Goal: Task Accomplishment & Management: Use online tool/utility

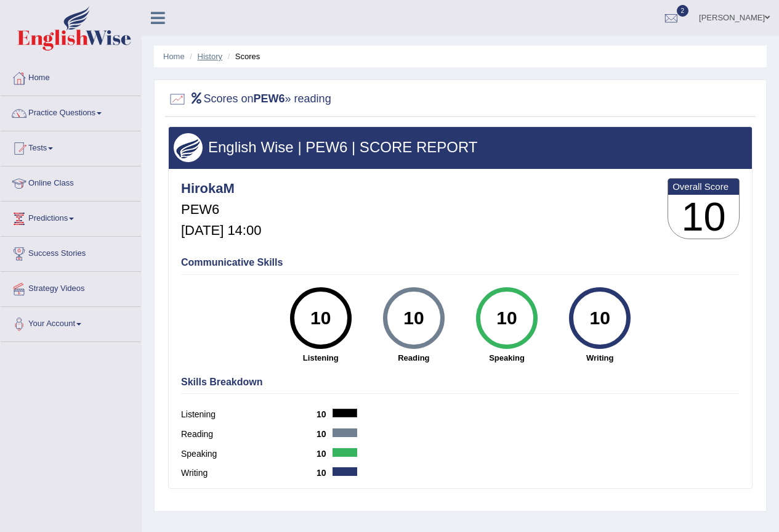
click at [214, 56] on link "History" at bounding box center [210, 56] width 25 height 9
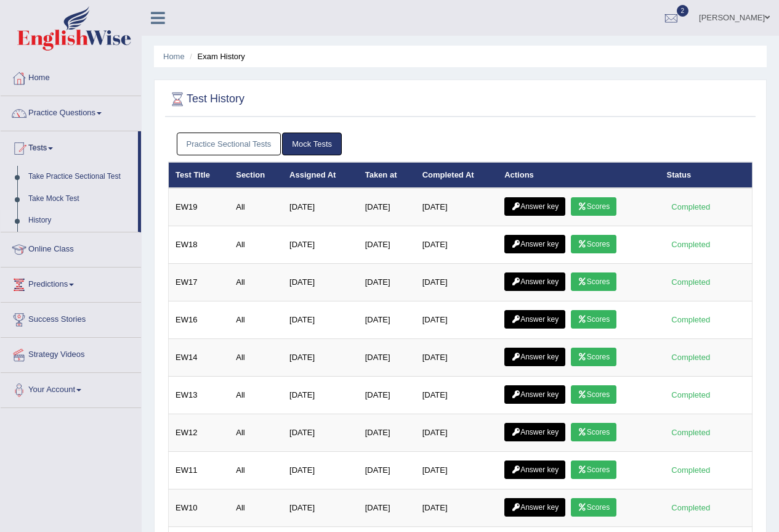
click at [238, 134] on link "Practice Sectional Tests" at bounding box center [229, 143] width 105 height 23
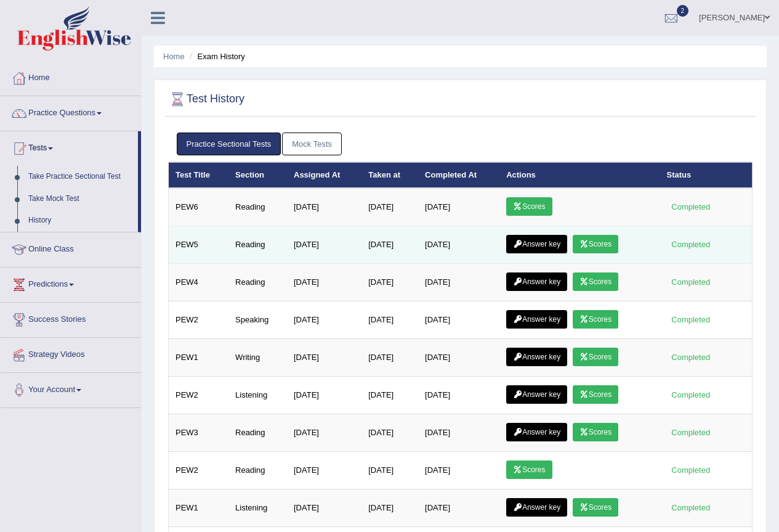
click at [558, 239] on link "Answer key" at bounding box center [536, 244] width 61 height 18
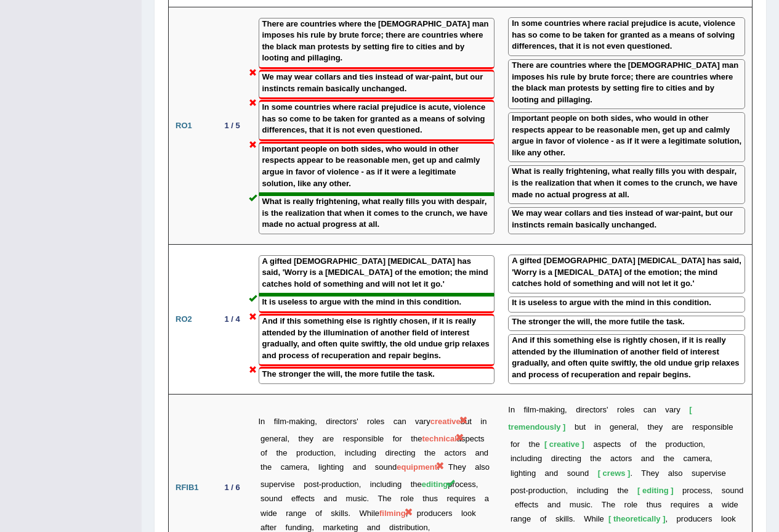
scroll to position [1830, 0]
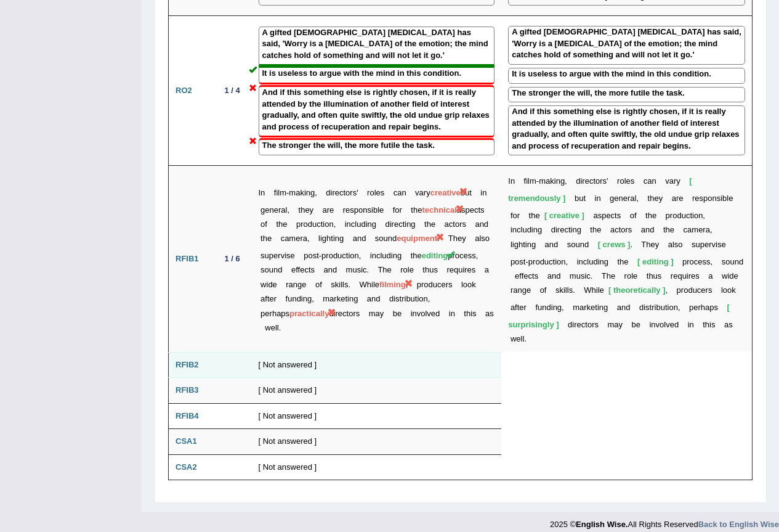
click at [189, 360] on b "RFIB2" at bounding box center [187, 364] width 23 height 9
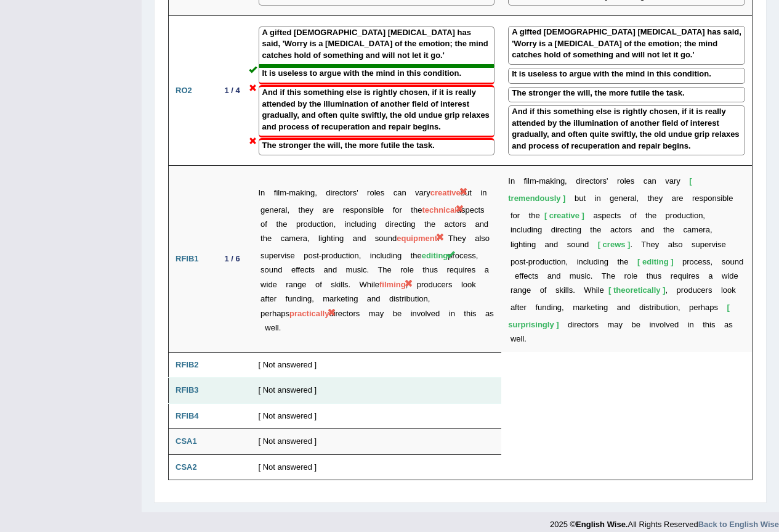
click at [192, 378] on td "RFIB3" at bounding box center [191, 391] width 44 height 26
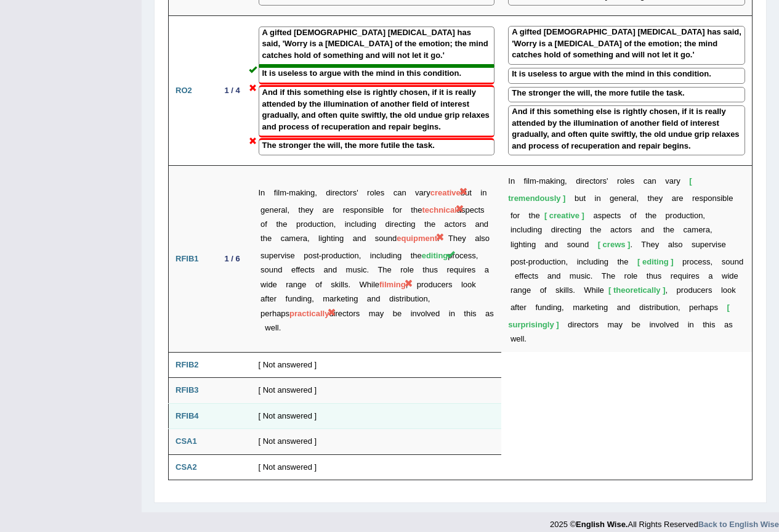
click at [196, 411] on b "RFIB4" at bounding box center [187, 415] width 23 height 9
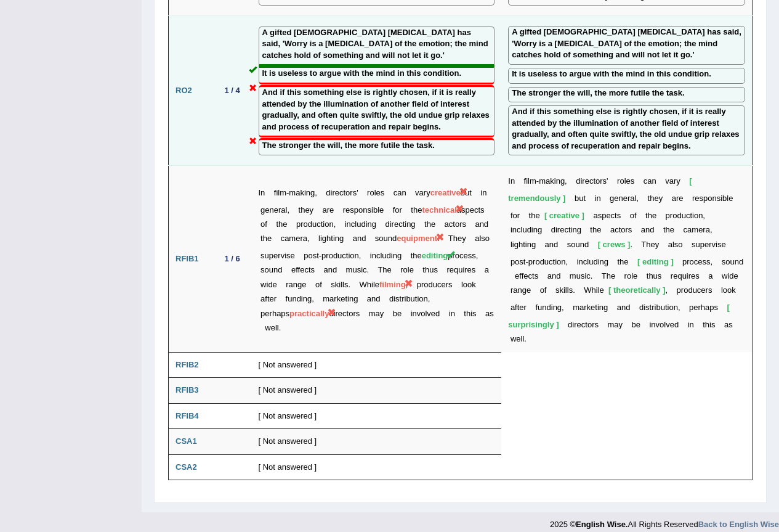
click at [286, 27] on label "A gifted American psychologist has said, 'Worry is a spasm of the emotion; the …" at bounding box center [376, 44] width 229 height 35
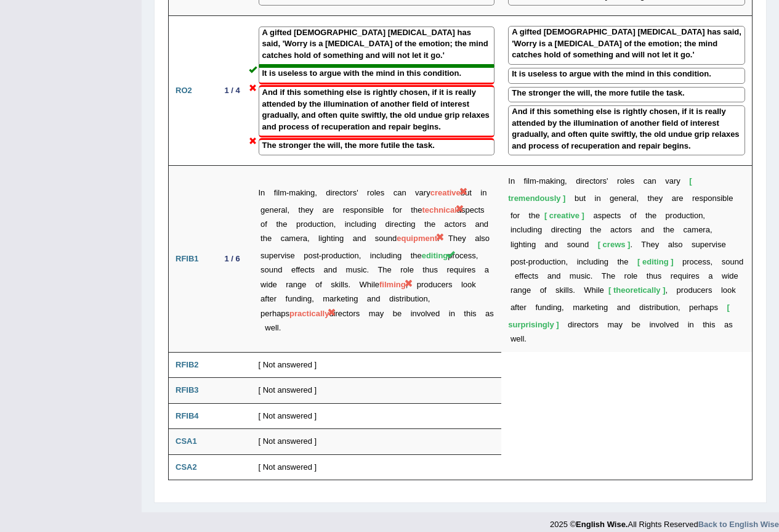
drag, startPoint x: 356, startPoint y: 69, endPoint x: 100, endPoint y: 149, distance: 268.5
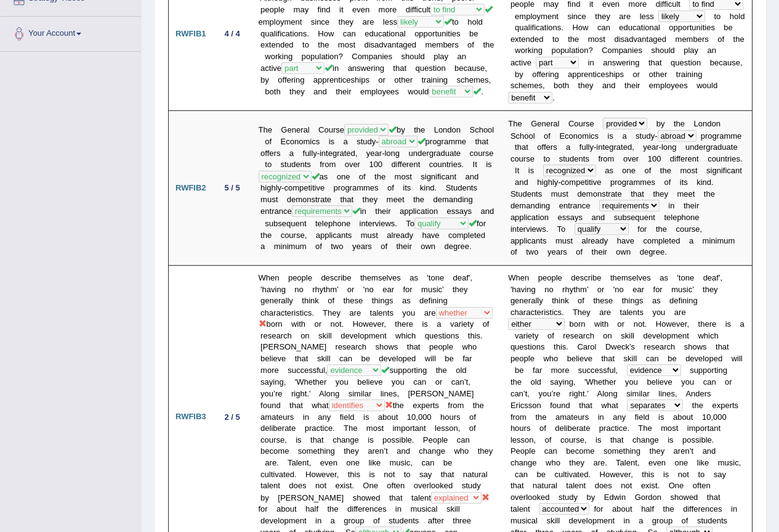
scroll to position [0, 0]
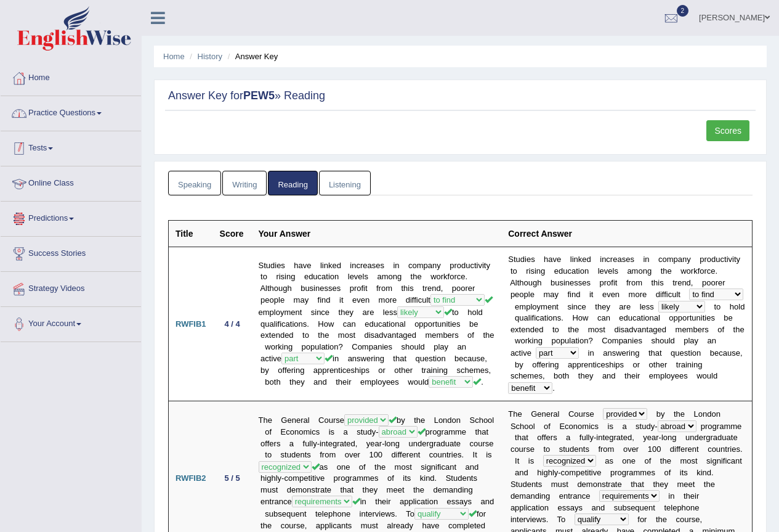
click at [82, 112] on link "Practice Questions" at bounding box center [71, 111] width 140 height 31
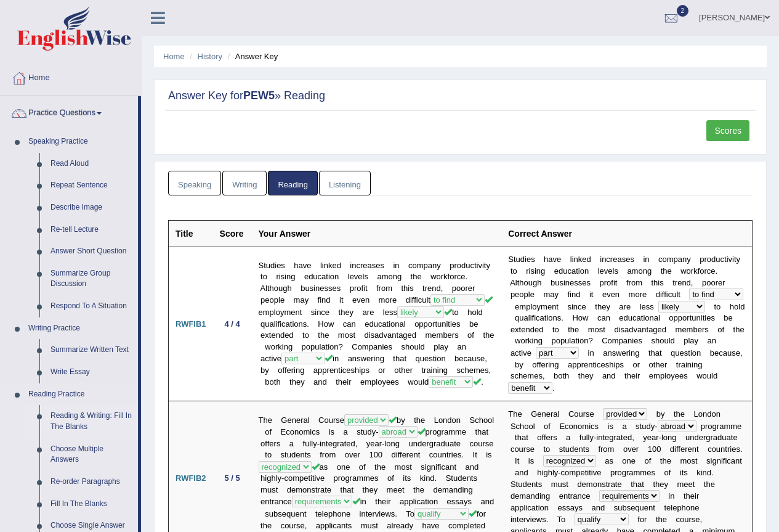
click at [89, 417] on link "Reading & Writing: Fill In The Blanks" at bounding box center [91, 421] width 93 height 33
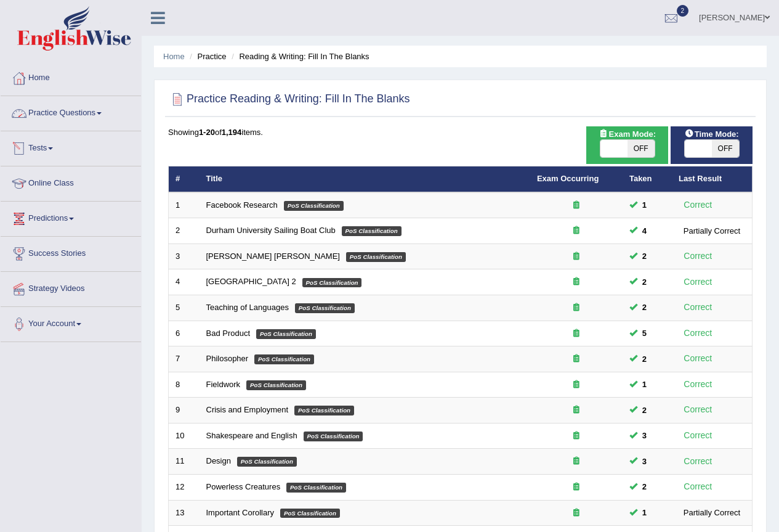
click at [41, 144] on link "Tests" at bounding box center [71, 146] width 140 height 31
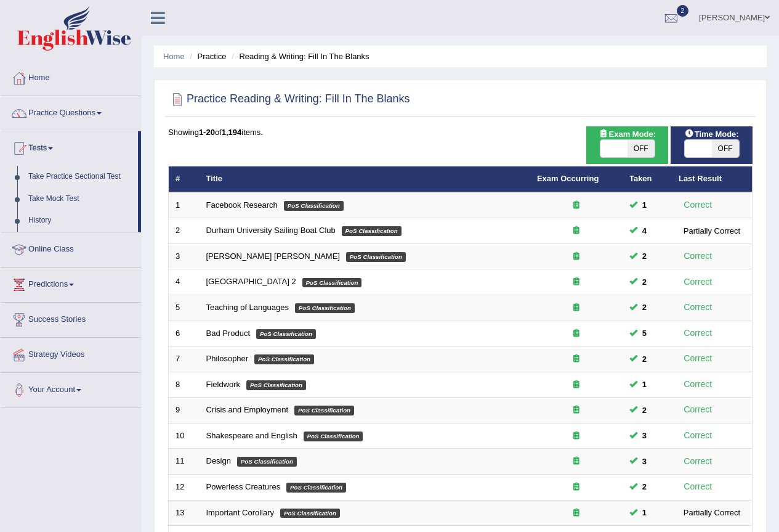
click at [81, 173] on link "Take Practice Sectional Test" at bounding box center [80, 177] width 115 height 22
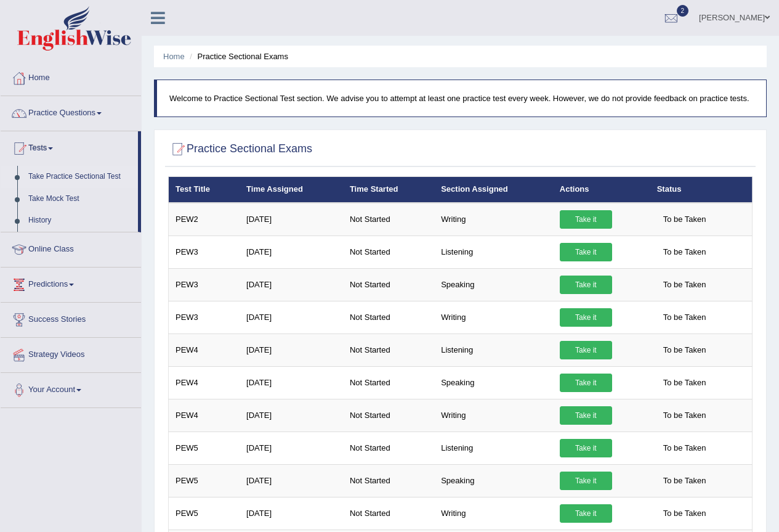
click at [91, 32] on img at bounding box center [74, 28] width 114 height 44
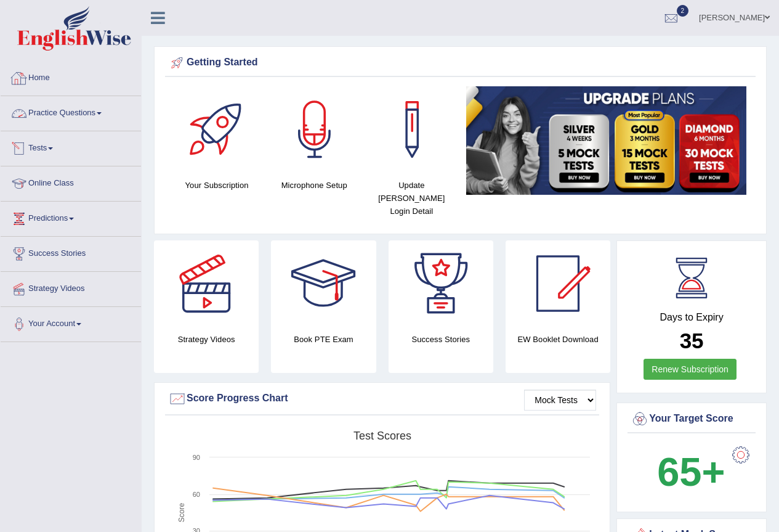
click at [58, 115] on link "Practice Questions" at bounding box center [71, 111] width 140 height 31
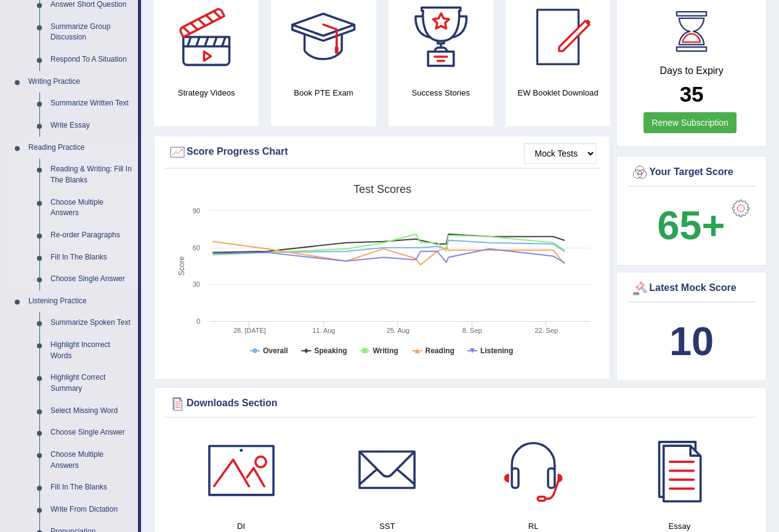
scroll to position [370, 0]
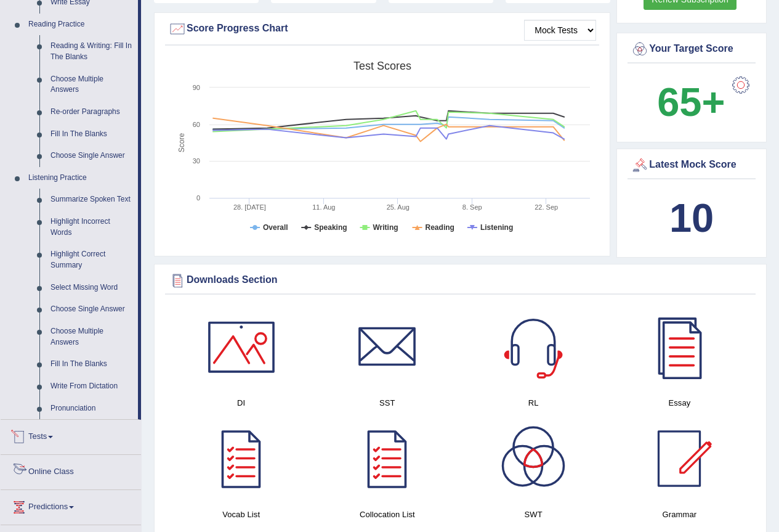
click at [38, 430] on link "Tests" at bounding box center [71, 435] width 140 height 31
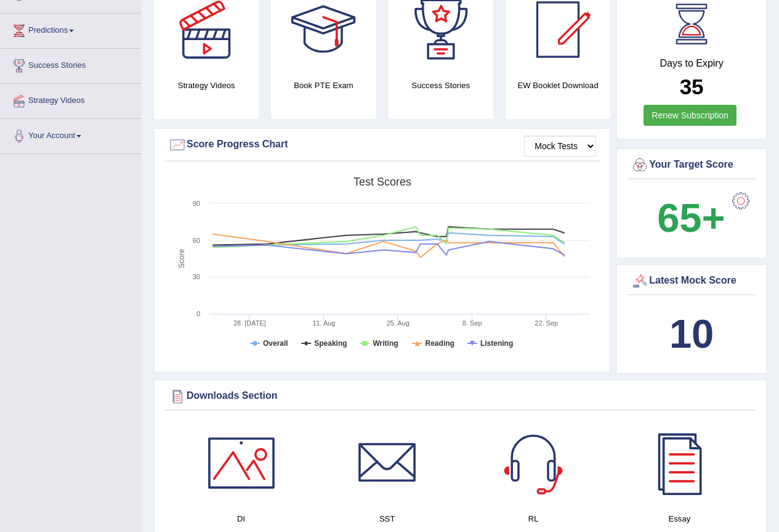
scroll to position [131, 0]
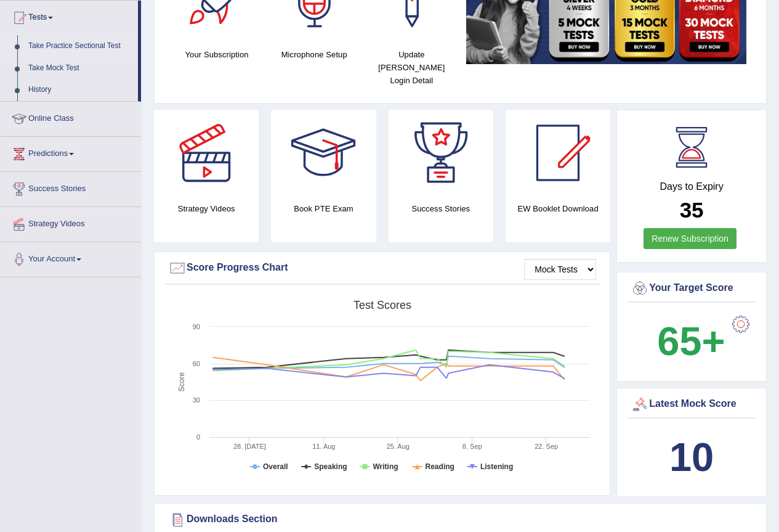
click at [69, 43] on link "Take Practice Sectional Test" at bounding box center [80, 46] width 115 height 22
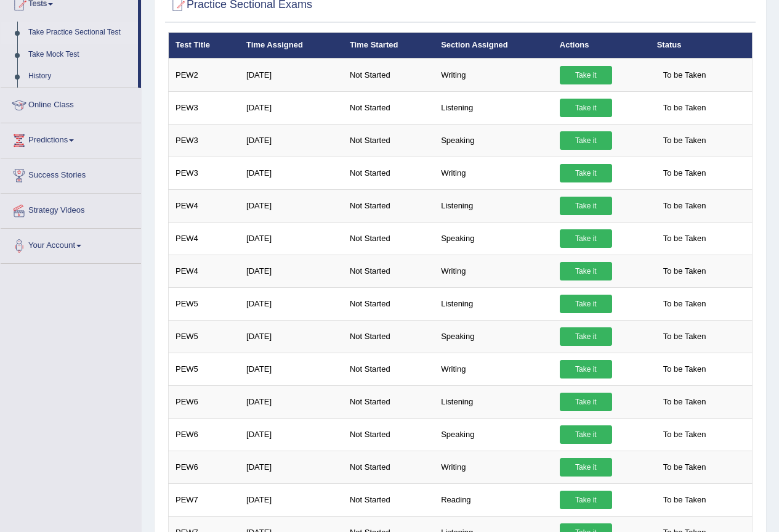
scroll to position [235, 0]
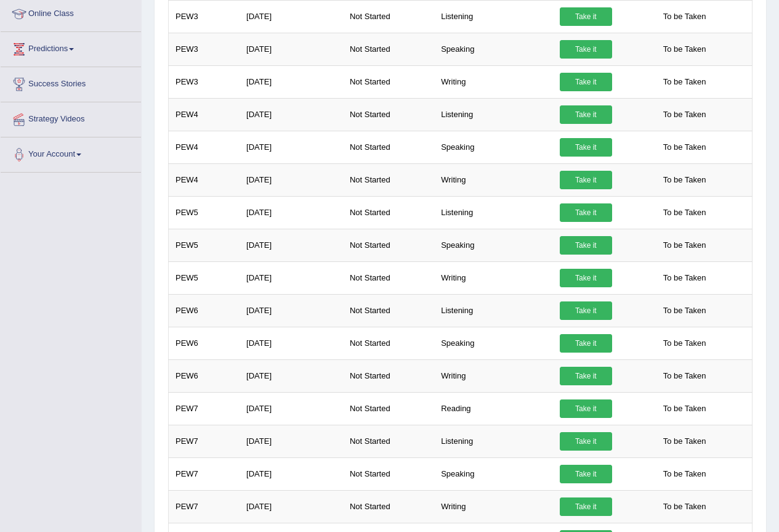
drag, startPoint x: 775, startPoint y: 296, endPoint x: 757, endPoint y: 418, distance: 123.9
click at [757, 418] on div "Home Practice Sectional Exams Welcome to Practice Sectional Test section. We ad…" at bounding box center [461, 421] width 638 height 1313
click at [755, 375] on div "× Have you watched our instructional video on how to take a Mock Test?writing N…" at bounding box center [460, 501] width 591 height 1121
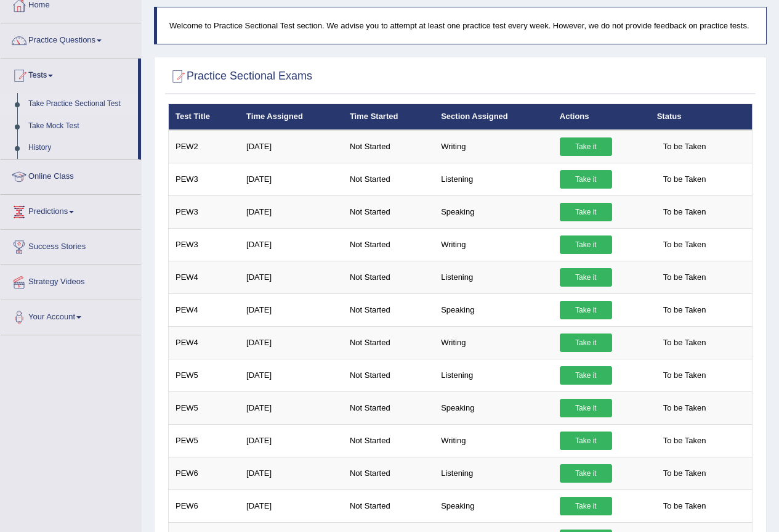
scroll to position [0, 0]
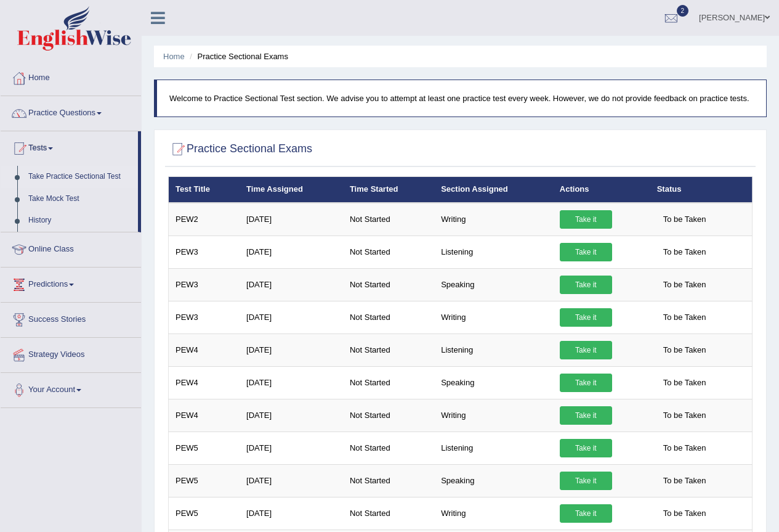
click at [72, 166] on link "Take Practice Sectional Test" at bounding box center [80, 177] width 115 height 22
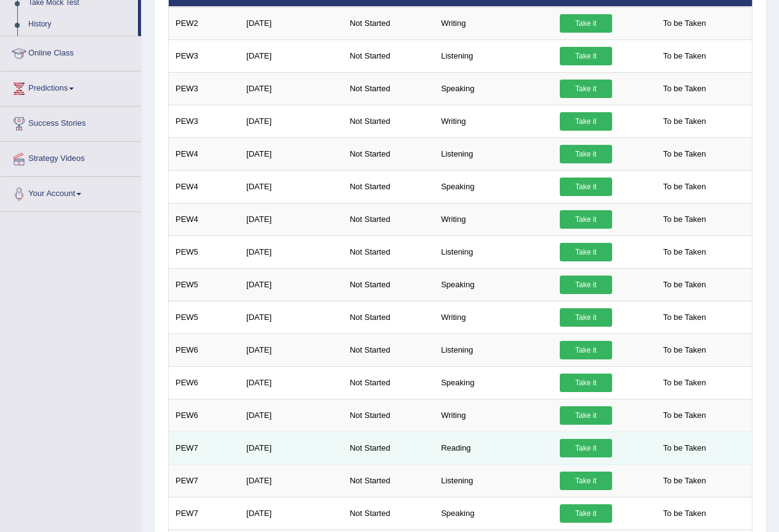
scroll to position [134, 0]
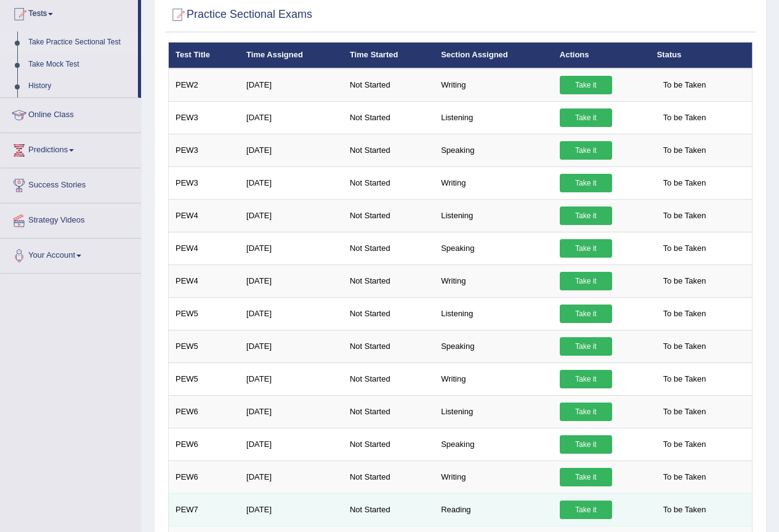
click at [585, 510] on link "Take it" at bounding box center [586, 509] width 52 height 18
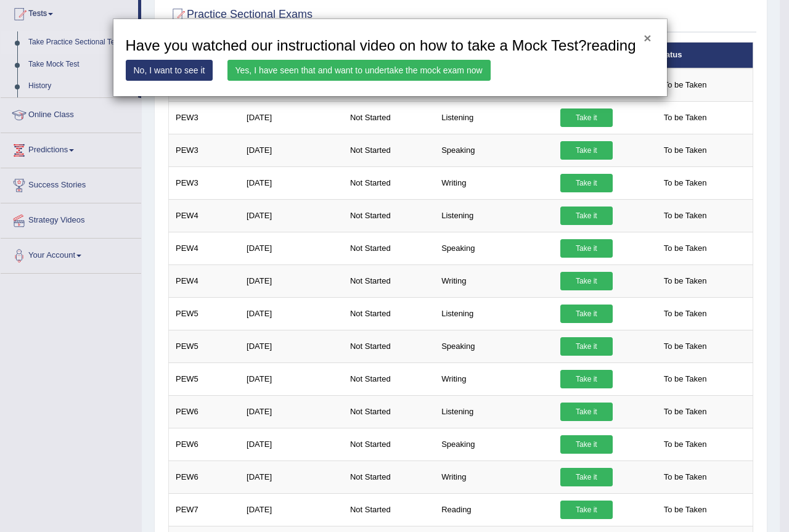
click at [646, 41] on button "×" at bounding box center [646, 37] width 7 height 13
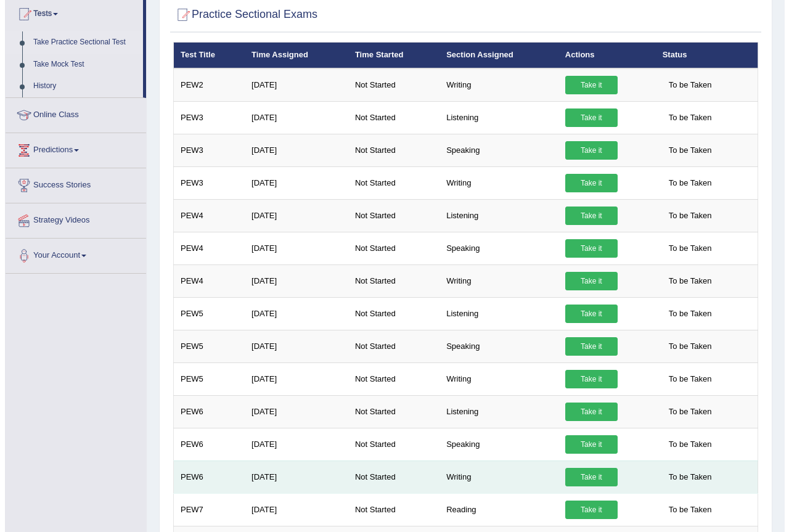
scroll to position [196, 0]
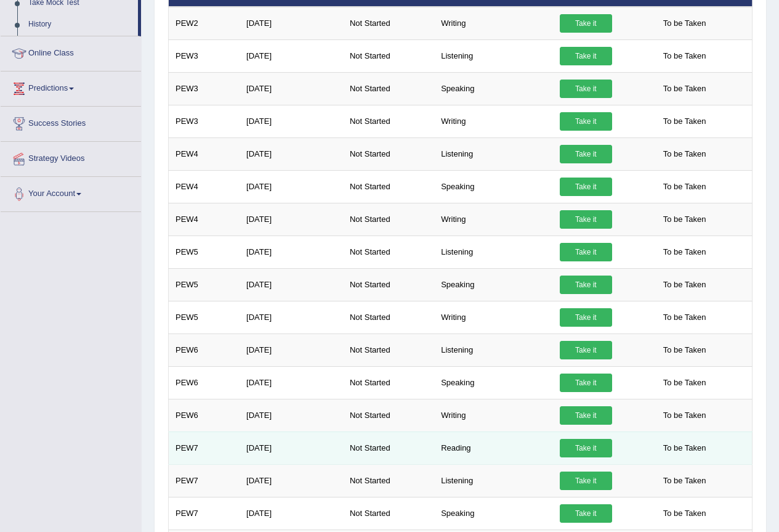
click at [592, 442] on link "Take it" at bounding box center [586, 448] width 52 height 18
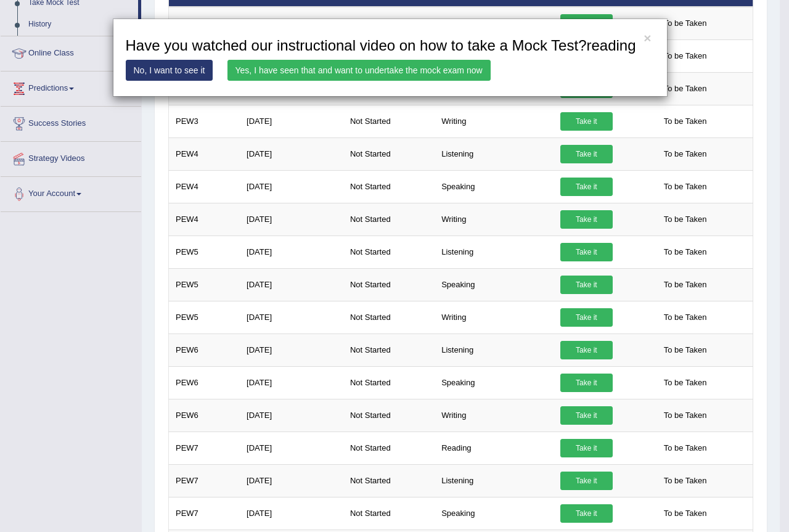
click at [394, 71] on link "Yes, I have seen that and want to undertake the mock exam now" at bounding box center [358, 70] width 263 height 21
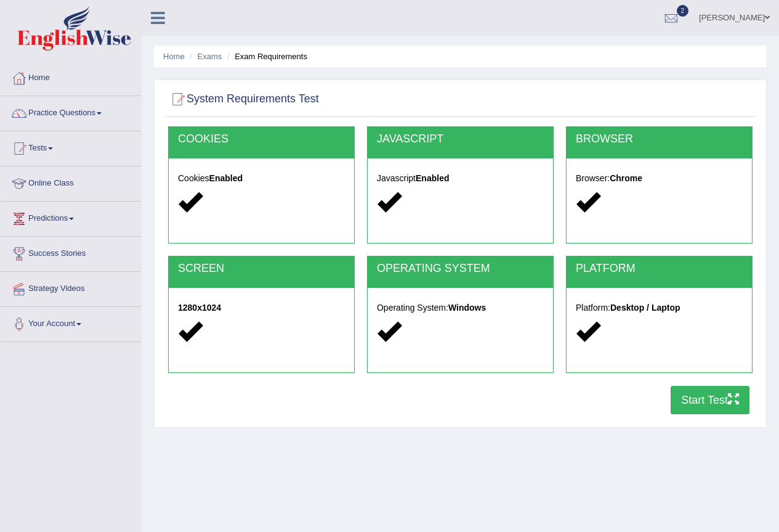
click at [719, 394] on button "Start Test" at bounding box center [710, 400] width 79 height 28
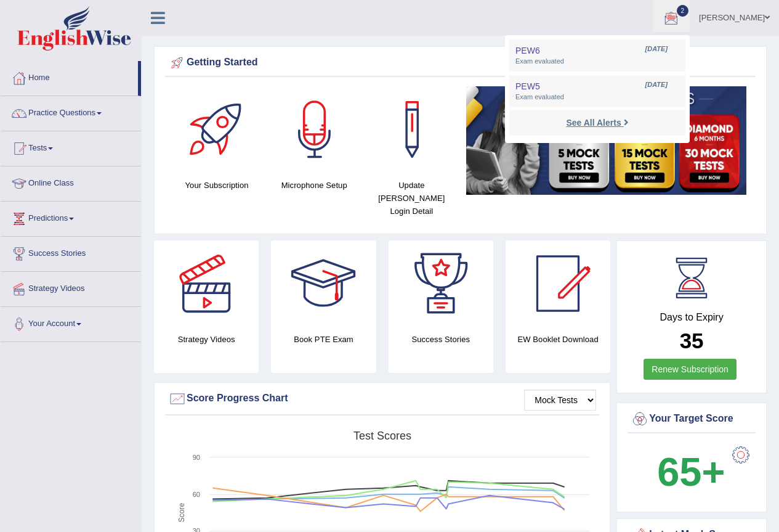
click at [582, 121] on strong "See All Alerts" at bounding box center [593, 123] width 55 height 10
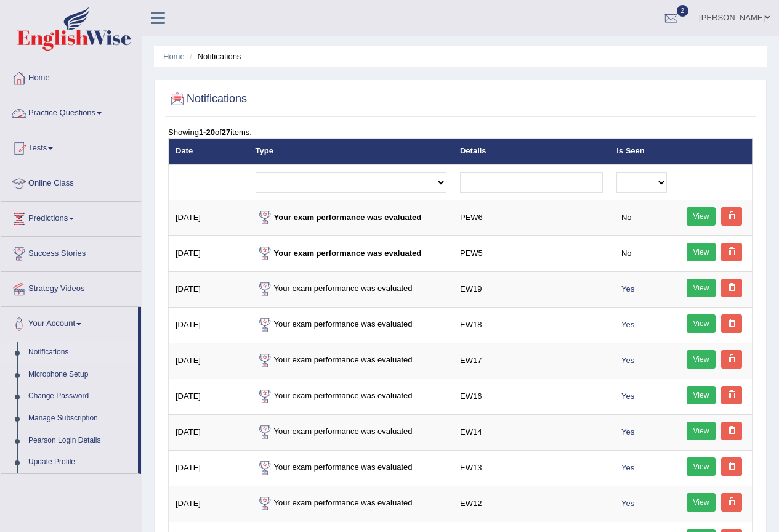
click at [59, 108] on link "Practice Questions" at bounding box center [71, 111] width 140 height 31
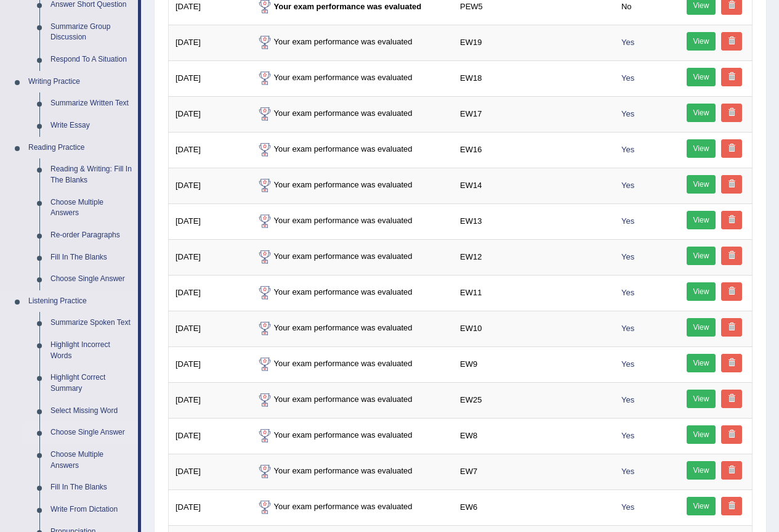
scroll to position [530, 0]
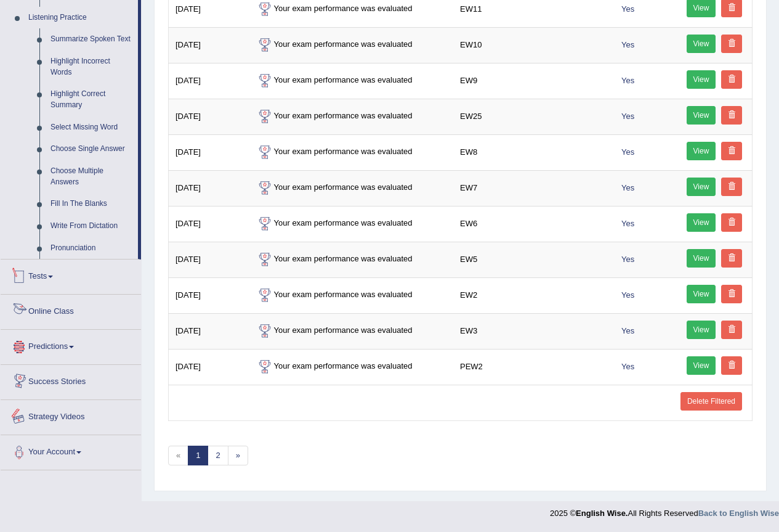
click at [43, 262] on link "Tests" at bounding box center [71, 274] width 140 height 31
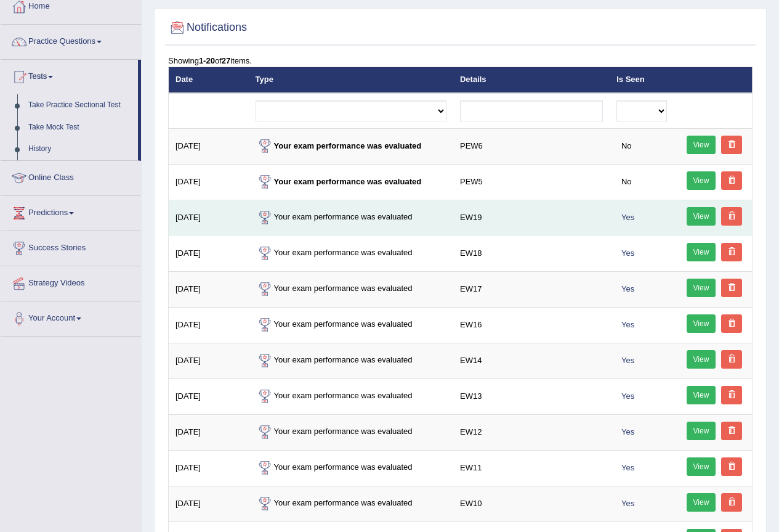
scroll to position [0, 0]
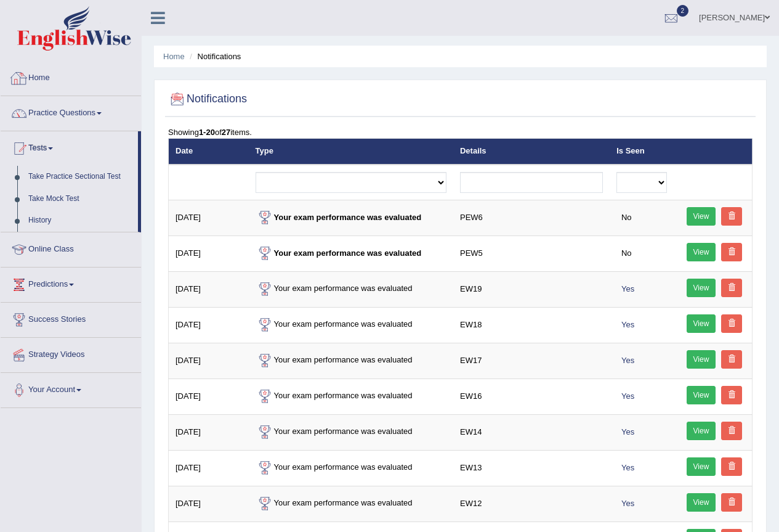
click at [52, 77] on link "Home" at bounding box center [71, 76] width 140 height 31
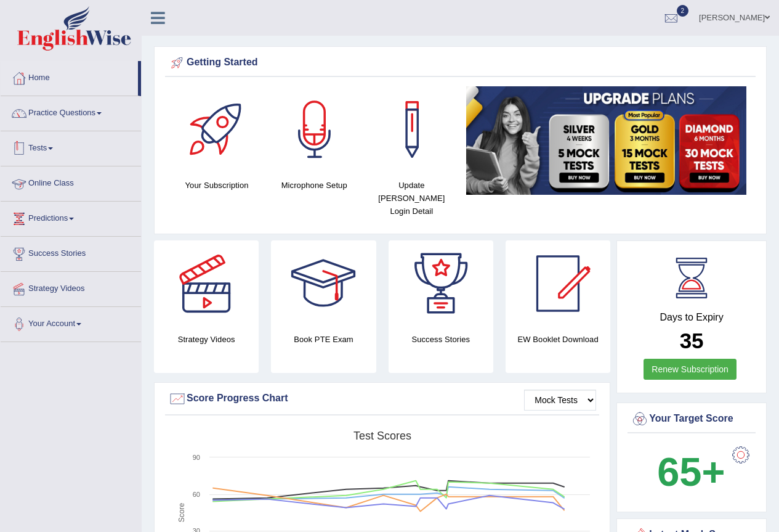
click at [47, 156] on link "Tests" at bounding box center [71, 146] width 140 height 31
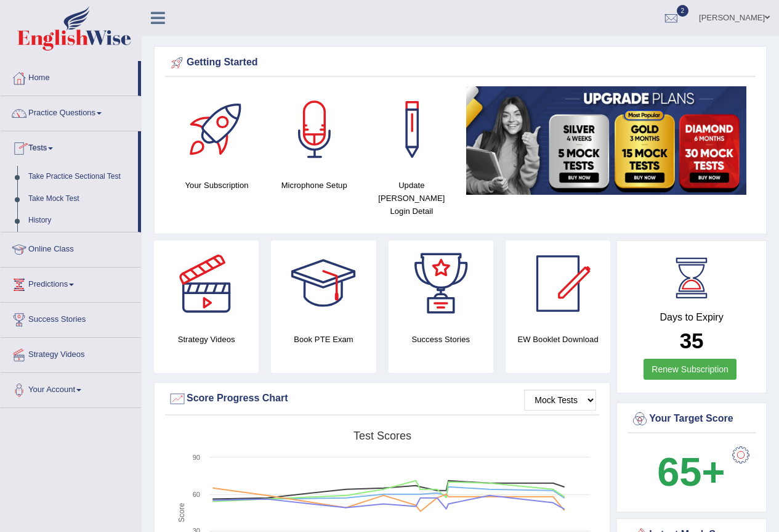
click at [27, 215] on link "History" at bounding box center [80, 220] width 115 height 22
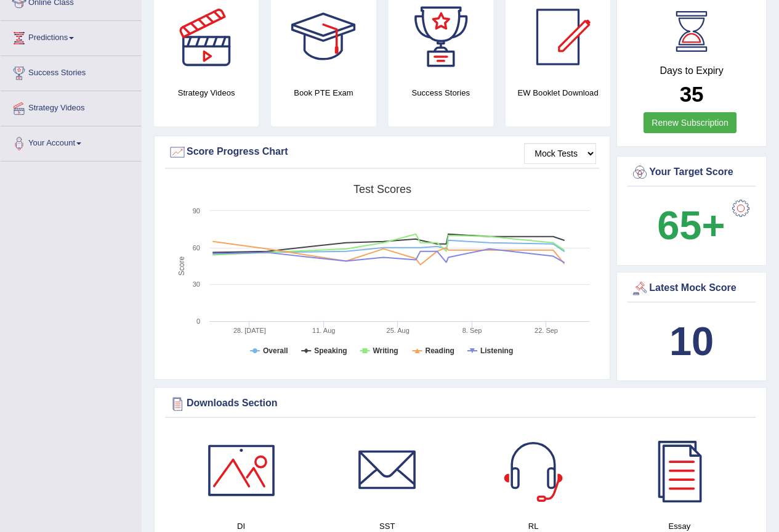
scroll to position [493, 0]
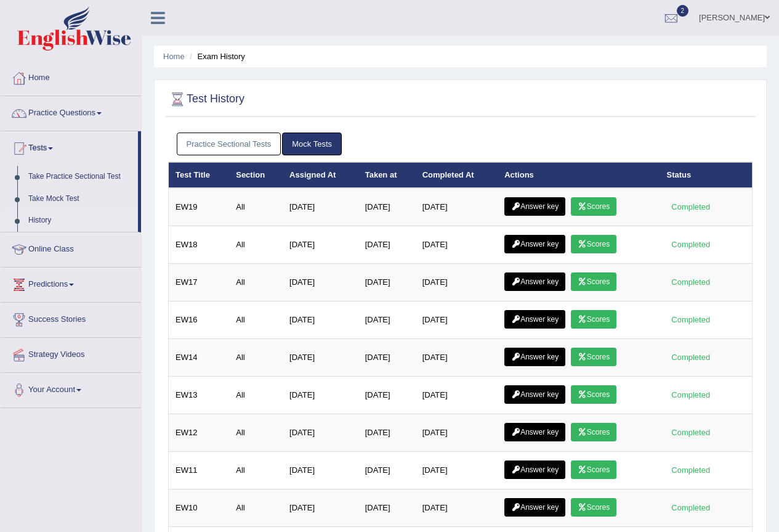
click at [250, 139] on link "Practice Sectional Tests" at bounding box center [229, 143] width 105 height 23
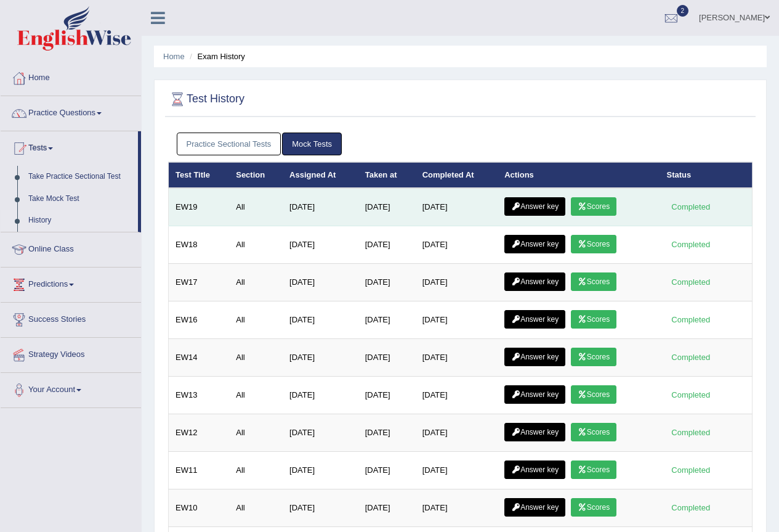
click at [551, 208] on link "Answer key" at bounding box center [535, 206] width 61 height 18
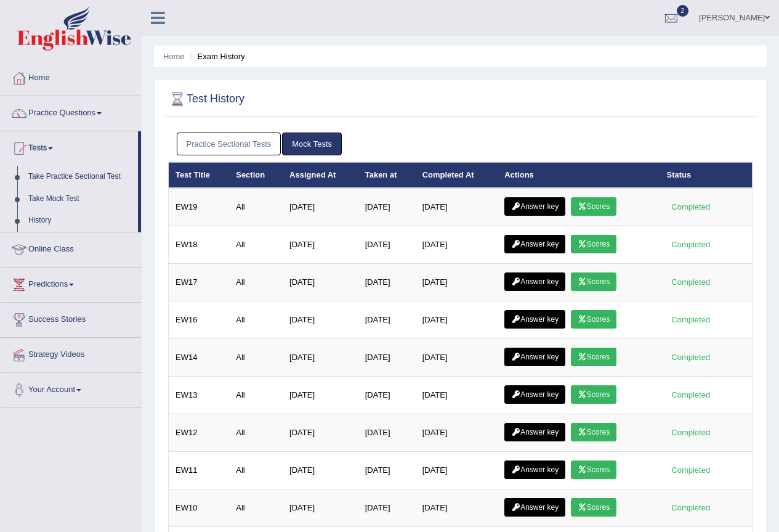
click at [268, 145] on link "Practice Sectional Tests" at bounding box center [229, 143] width 105 height 23
click at [229, 139] on link "Practice Sectional Tests" at bounding box center [229, 143] width 105 height 23
click at [258, 134] on link "Practice Sectional Tests" at bounding box center [229, 143] width 105 height 23
click at [235, 136] on link "Practice Sectional Tests" at bounding box center [229, 143] width 105 height 23
click at [240, 148] on link "Practice Sectional Tests" at bounding box center [229, 143] width 105 height 23
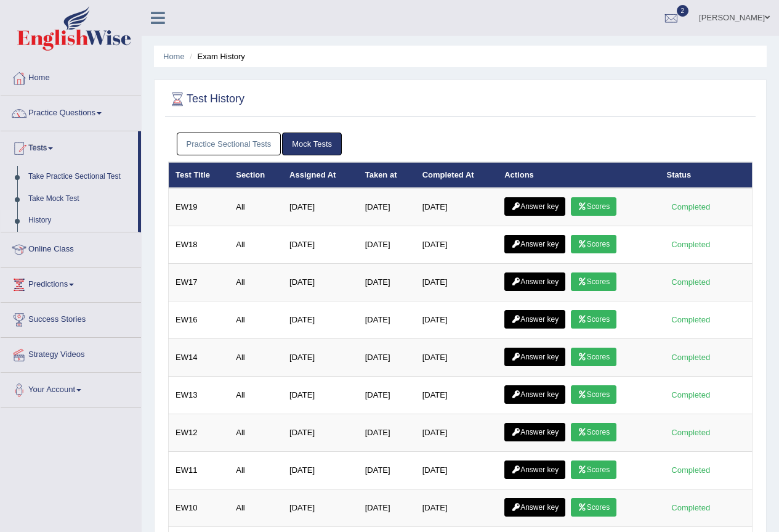
click at [254, 139] on link "Practice Sectional Tests" at bounding box center [229, 143] width 105 height 23
click at [251, 135] on link "Practice Sectional Tests" at bounding box center [229, 143] width 105 height 23
